Goal: Book appointment/travel/reservation

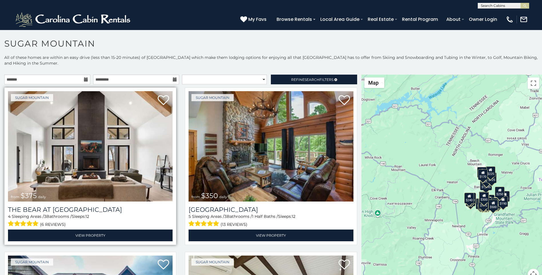
click at [9, 214] on span "4" at bounding box center [9, 216] width 3 height 5
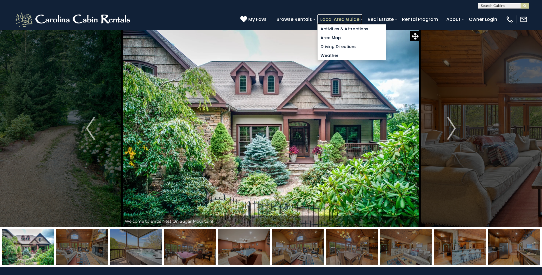
click at [362, 18] on link "Local Area Guide" at bounding box center [339, 19] width 45 height 10
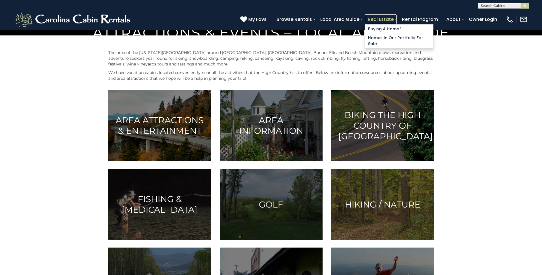
click at [397, 18] on link "Real Estate" at bounding box center [381, 19] width 32 height 10
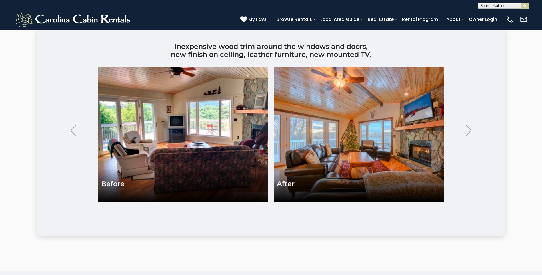
scroll to position [1442, 0]
